Goal: Transaction & Acquisition: Purchase product/service

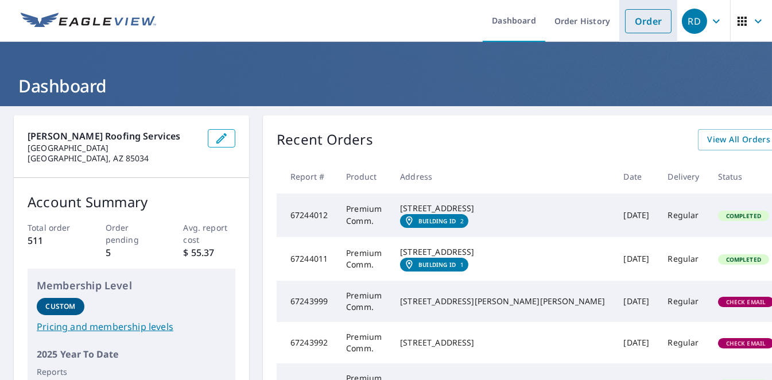
click at [642, 13] on link "Order" at bounding box center [648, 21] width 47 height 24
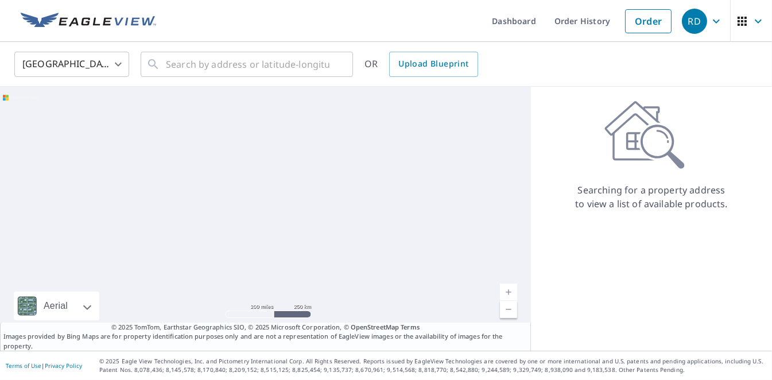
drag, startPoint x: 262, startPoint y: 48, endPoint x: 235, endPoint y: 87, distance: 47.6
click at [262, 48] on div "United States [GEOGRAPHIC_DATA] ​ ​ OR Upload Blueprint" at bounding box center [386, 64] width 772 height 45
drag, startPoint x: 235, startPoint y: 87, endPoint x: 241, endPoint y: 82, distance: 7.7
click at [237, 86] on div "United States US ​ ​ OR Upload Blueprint Aerial Road A standard road map Aerial…" at bounding box center [386, 196] width 772 height 309
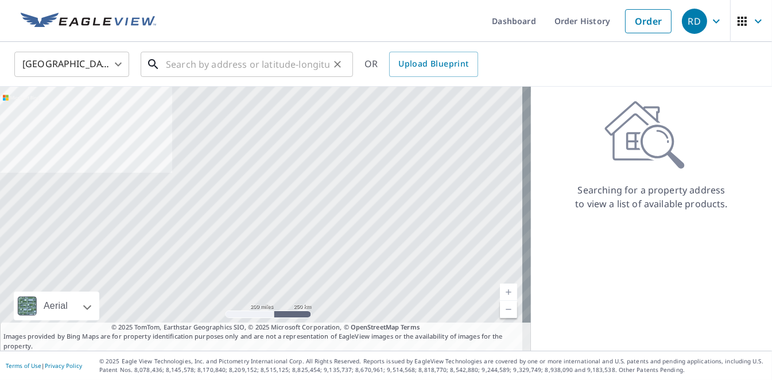
click at [247, 64] on input "text" at bounding box center [248, 64] width 164 height 32
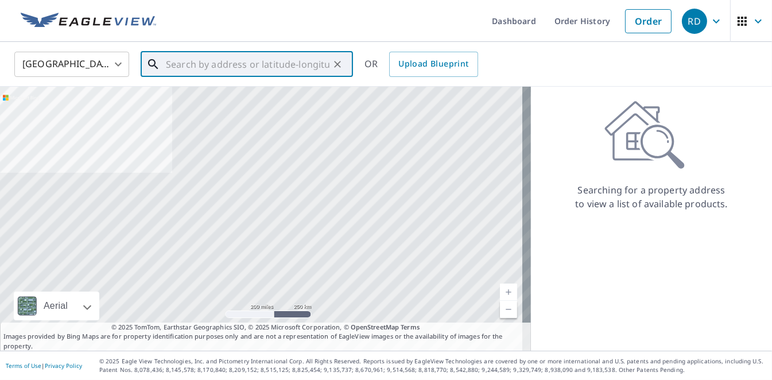
paste input "[STREET_ADDRESS][PERSON_NAME]"
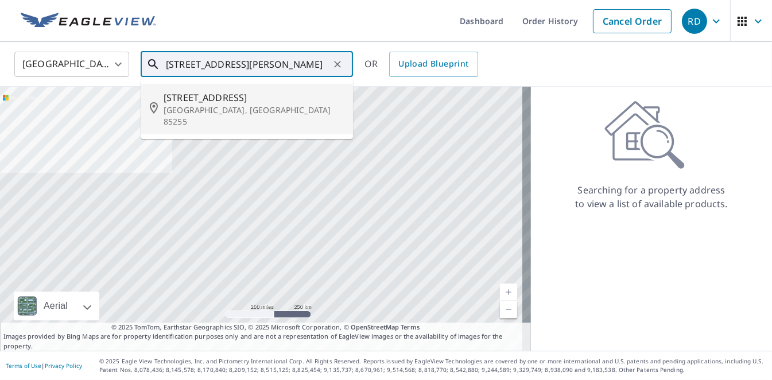
click at [212, 110] on p "[GEOGRAPHIC_DATA], [GEOGRAPHIC_DATA] 85255" at bounding box center [254, 115] width 180 height 23
type input "[STREET_ADDRESS]"
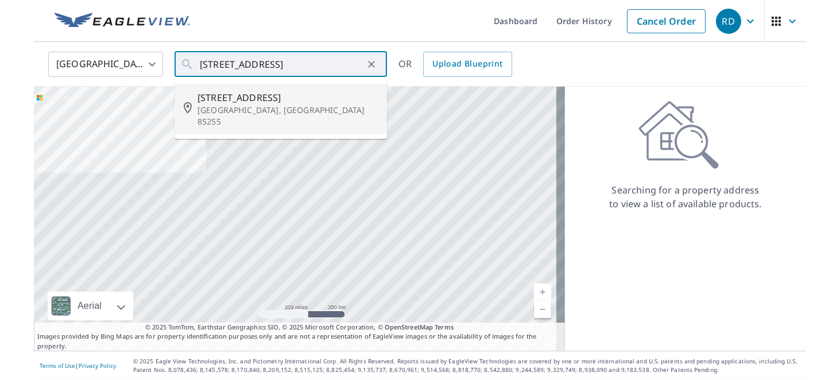
scroll to position [0, 0]
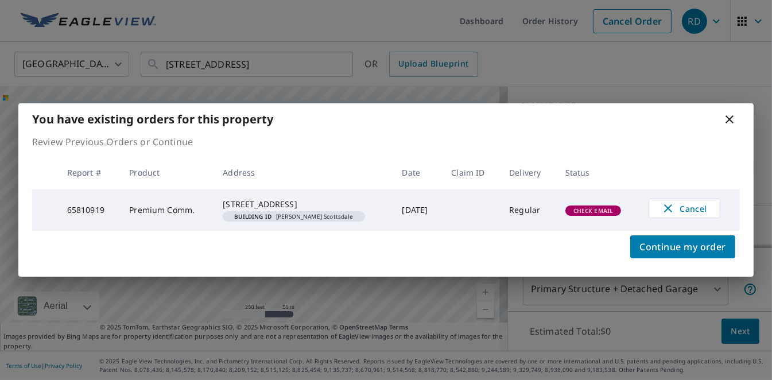
drag, startPoint x: 680, startPoint y: 257, endPoint x: 443, endPoint y: 206, distance: 242.1
click at [679, 255] on span "Continue my order" at bounding box center [683, 247] width 87 height 16
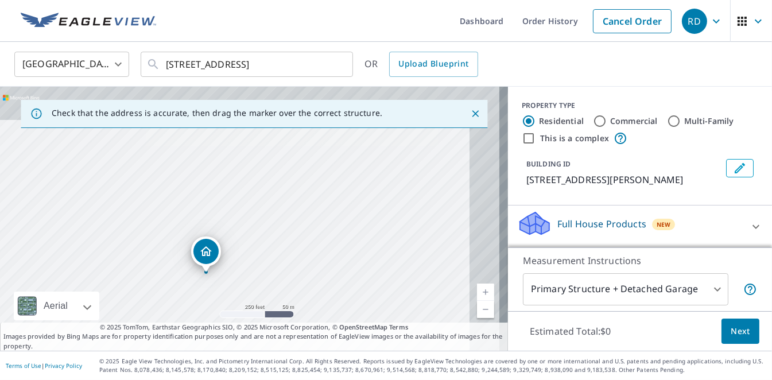
drag, startPoint x: 293, startPoint y: 237, endPoint x: 278, endPoint y: 236, distance: 14.9
click at [277, 243] on div "[STREET_ADDRESS]" at bounding box center [254, 219] width 508 height 264
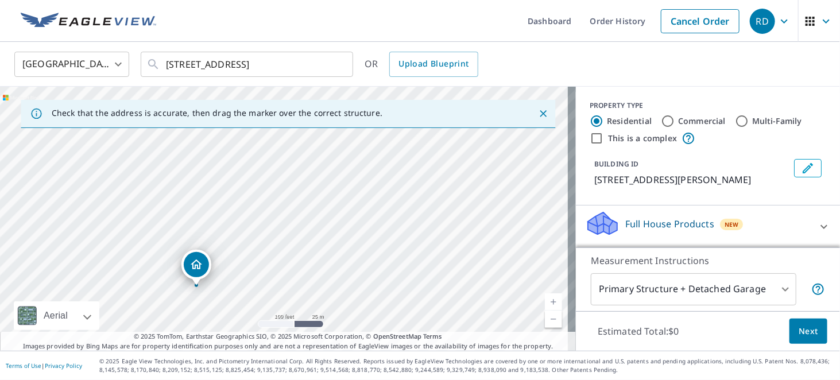
drag, startPoint x: 446, startPoint y: 177, endPoint x: 376, endPoint y: 211, distance: 77.5
click at [309, 254] on div "[STREET_ADDRESS]" at bounding box center [288, 219] width 576 height 264
drag, startPoint x: 405, startPoint y: 173, endPoint x: 399, endPoint y: 171, distance: 6.5
click at [399, 171] on div "[STREET_ADDRESS]" at bounding box center [288, 219] width 576 height 264
drag, startPoint x: 410, startPoint y: 218, endPoint x: 420, endPoint y: 216, distance: 10.5
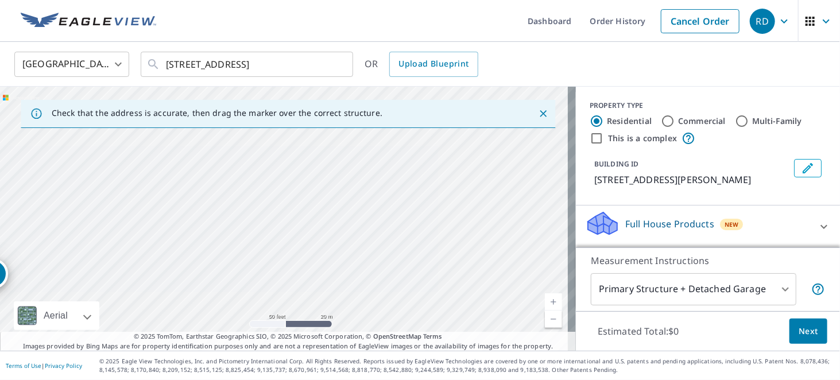
click at [420, 216] on div "[STREET_ADDRESS]" at bounding box center [288, 219] width 576 height 264
drag, startPoint x: 323, startPoint y: 201, endPoint x: 347, endPoint y: 203, distance: 24.8
click at [347, 203] on div "[STREET_ADDRESS]" at bounding box center [288, 219] width 576 height 264
click at [687, 119] on label "Commercial" at bounding box center [702, 120] width 48 height 11
click at [675, 119] on input "Commercial" at bounding box center [668, 121] width 14 height 14
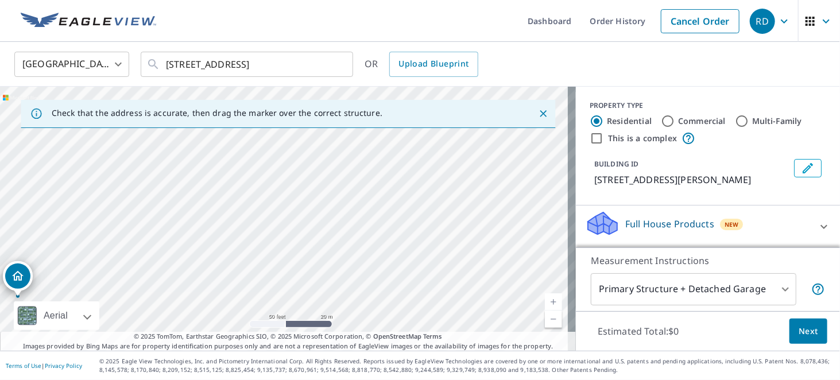
radio input "true"
type input "4"
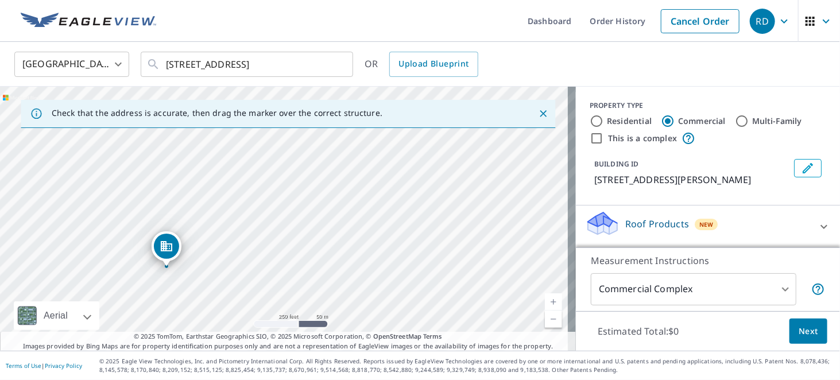
drag, startPoint x: 278, startPoint y: 234, endPoint x: 216, endPoint y: 253, distance: 64.8
click at [216, 253] on div "[STREET_ADDRESS]" at bounding box center [288, 219] width 576 height 264
drag, startPoint x: 291, startPoint y: 197, endPoint x: 359, endPoint y: 253, distance: 88.1
click at [361, 254] on div "[STREET_ADDRESS]" at bounding box center [288, 219] width 576 height 264
drag, startPoint x: 323, startPoint y: 207, endPoint x: 320, endPoint y: 316, distance: 108.6
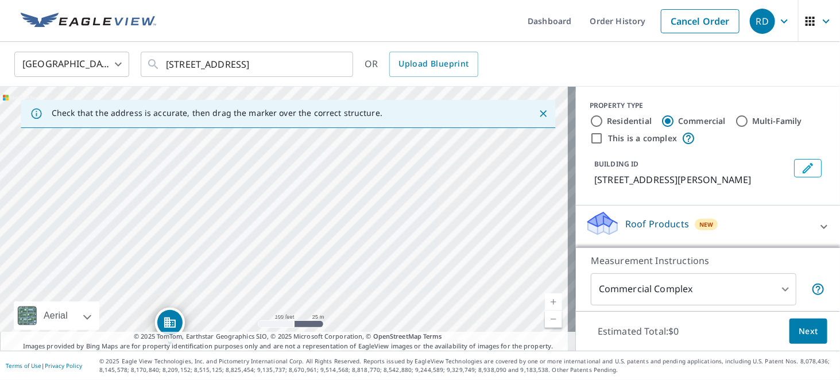
click at [371, 233] on div "[STREET_ADDRESS]" at bounding box center [288, 219] width 576 height 264
drag, startPoint x: 334, startPoint y: 214, endPoint x: 332, endPoint y: 262, distance: 48.8
click at [332, 262] on div "[STREET_ADDRESS]" at bounding box center [288, 219] width 576 height 264
click at [349, 175] on div "[STREET_ADDRESS]" at bounding box center [288, 219] width 576 height 264
drag, startPoint x: 355, startPoint y: 180, endPoint x: 286, endPoint y: 241, distance: 91.5
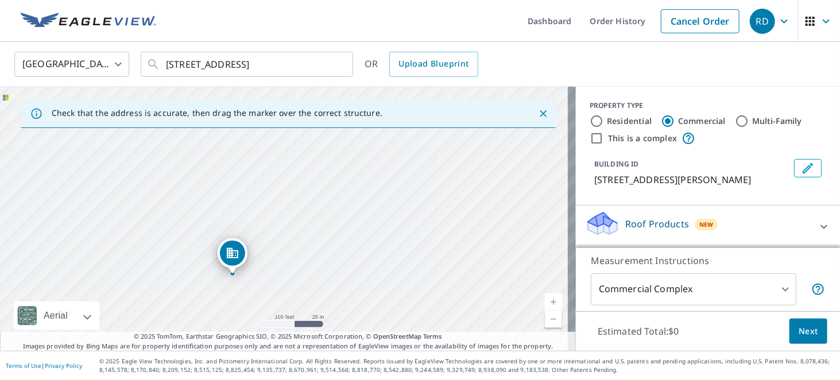
click at [299, 238] on div "[STREET_ADDRESS]" at bounding box center [288, 219] width 576 height 264
drag, startPoint x: 229, startPoint y: 254, endPoint x: 363, endPoint y: 193, distance: 147.7
drag, startPoint x: 413, startPoint y: 183, endPoint x: 390, endPoint y: 290, distance: 109.8
click at [442, 281] on div "[STREET_ADDRESS]" at bounding box center [288, 219] width 576 height 264
drag, startPoint x: 310, startPoint y: 293, endPoint x: 373, endPoint y: 160, distance: 147.7
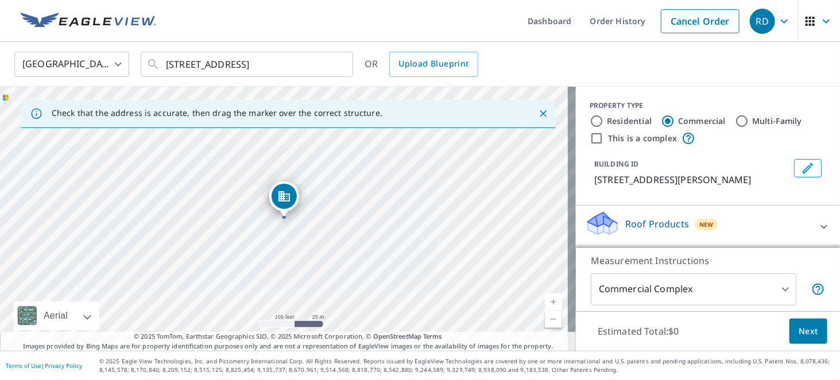
click at [772, 166] on icon "Edit building 1" at bounding box center [808, 168] width 14 height 14
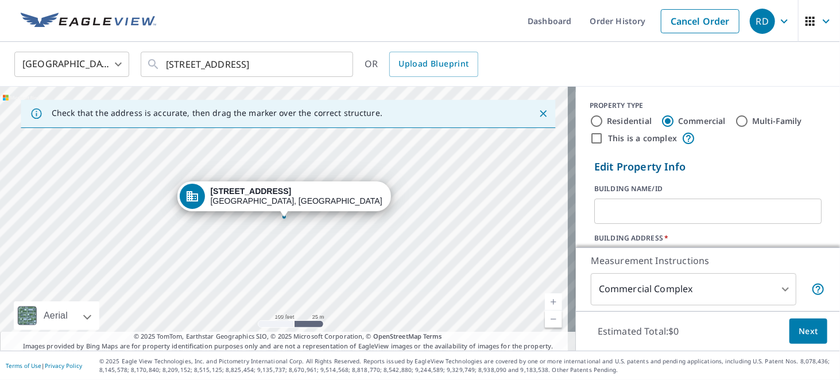
click at [622, 216] on input "text" at bounding box center [707, 211] width 227 height 32
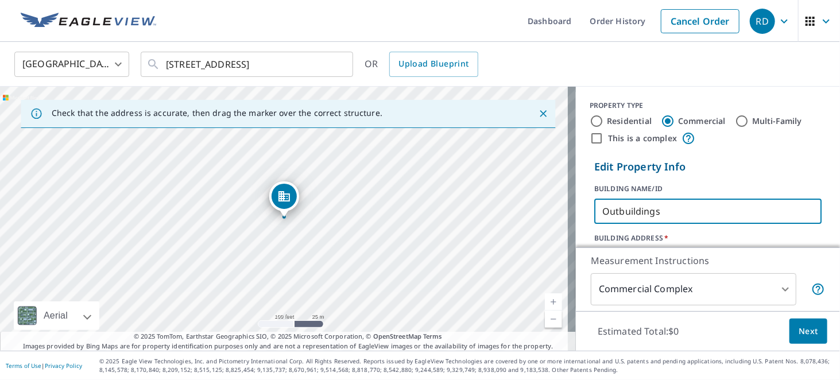
type input "Outbuildings"
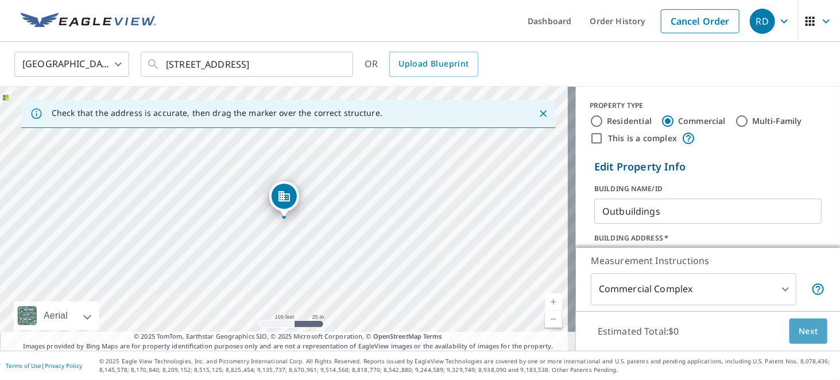
click at [772, 327] on button "Next" at bounding box center [808, 332] width 38 height 26
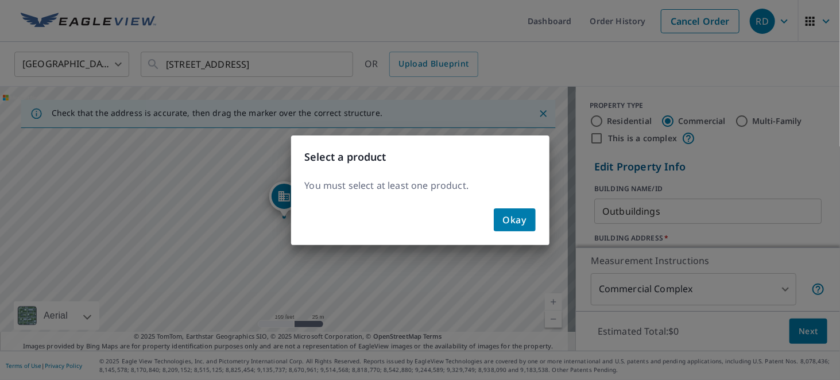
click at [508, 218] on span "Okay" at bounding box center [515, 220] width 24 height 16
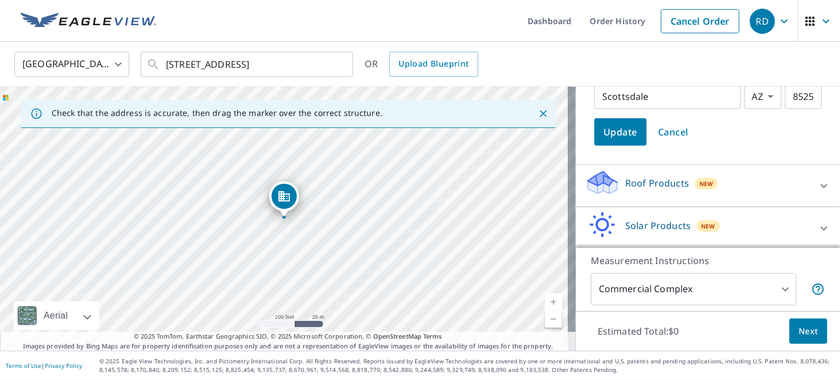
scroll to position [230, 0]
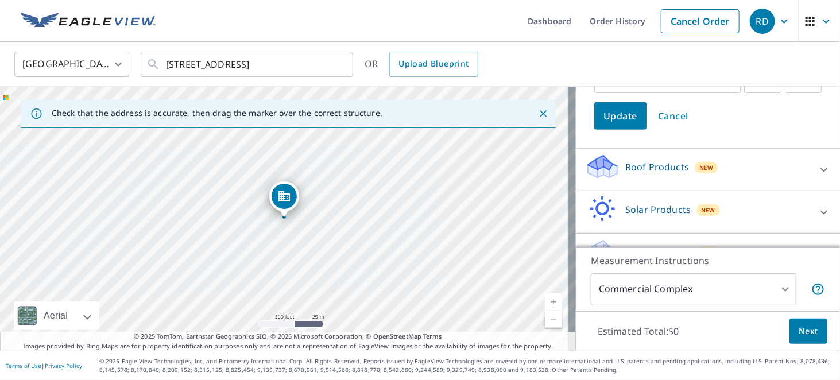
click at [652, 166] on p "Roof Products" at bounding box center [657, 167] width 64 height 14
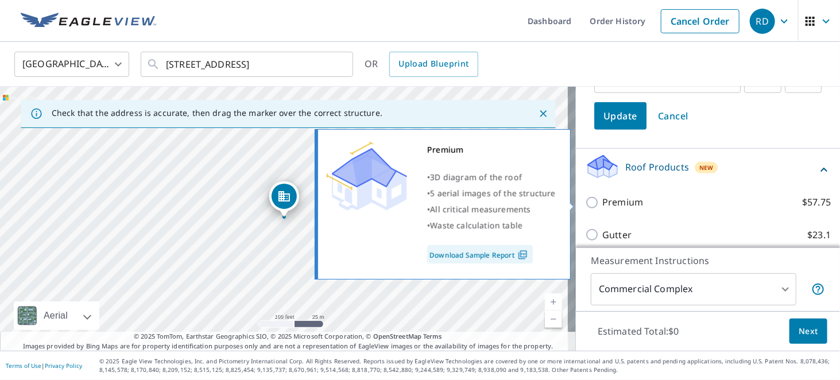
click at [586, 203] on input "Premium $57.75" at bounding box center [593, 203] width 17 height 14
checkbox input "true"
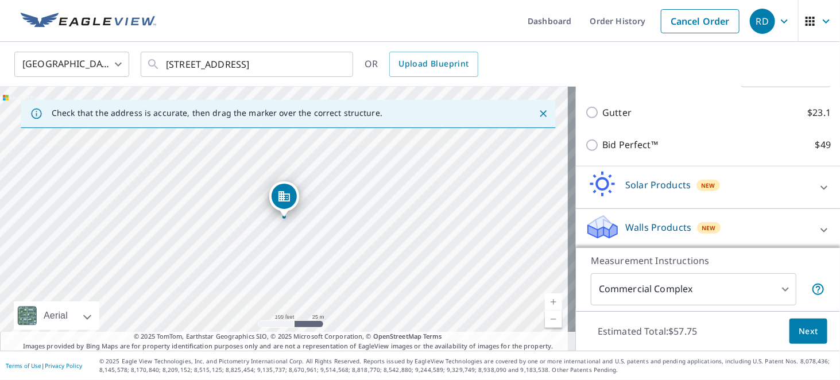
scroll to position [393, 0]
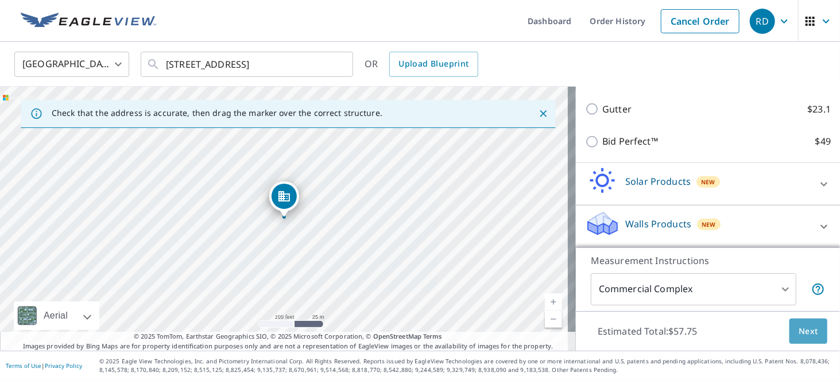
click at [772, 326] on span "Next" at bounding box center [809, 331] width 20 height 14
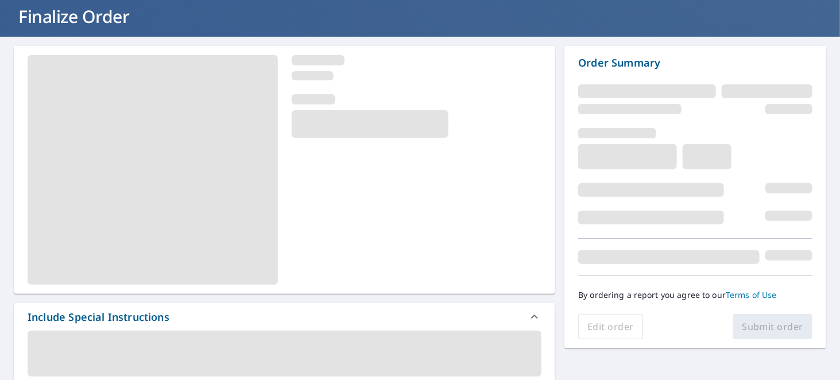
scroll to position [172, 0]
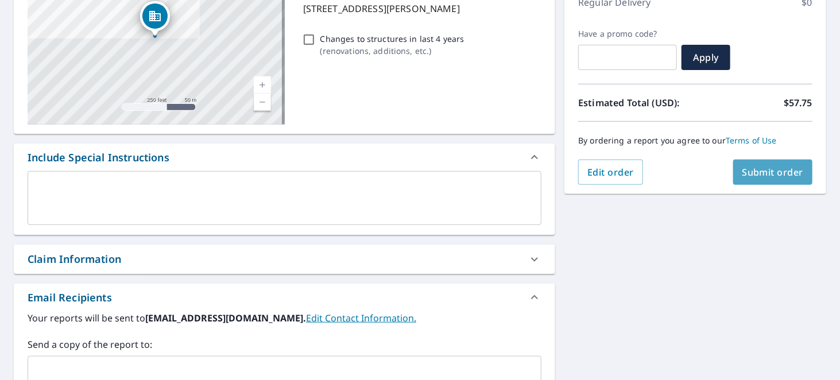
click at [766, 175] on span "Submit order" at bounding box center [772, 172] width 61 height 13
